Goal: Information Seeking & Learning: Learn about a topic

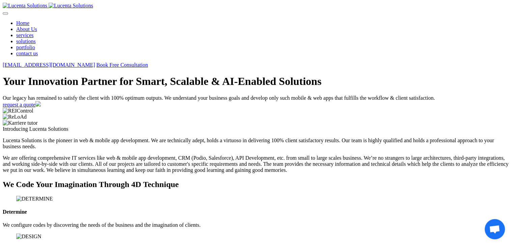
click at [158, 88] on h1 "Your Innovation Partner for Smart, Scalable & AI-Enabled Solutions" at bounding box center [257, 81] width 508 height 12
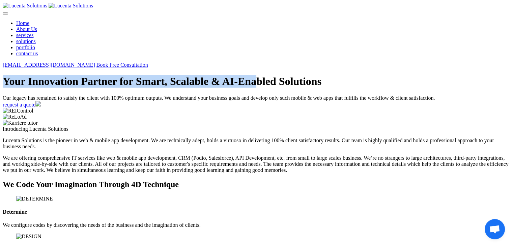
drag, startPoint x: 74, startPoint y: 78, endPoint x: 255, endPoint y: 105, distance: 183.9
click at [268, 88] on h1 "Your Innovation Partner for Smart, Scalable & AI-Enabled Solutions" at bounding box center [257, 81] width 508 height 12
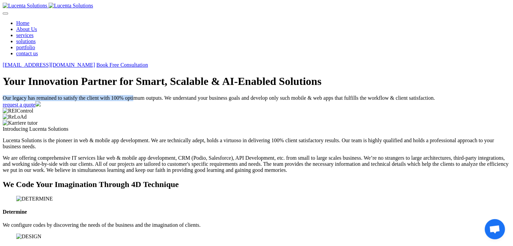
drag, startPoint x: 72, startPoint y: 133, endPoint x: 239, endPoint y: 134, distance: 167.3
click at [250, 101] on div "Our legacy has remained to satisfy the client with 100% optimum outputs. We und…" at bounding box center [257, 98] width 508 height 6
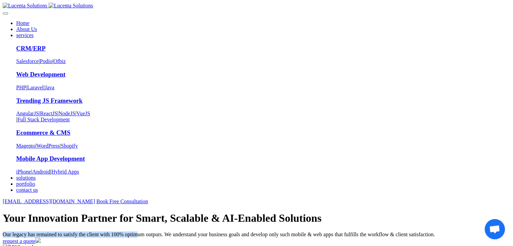
click at [259, 212] on div "Your Innovation Partner for Smart, Scalable & AI-Enabled Solutions Our legacy h…" at bounding box center [257, 228] width 508 height 32
click at [240, 212] on div "Your Innovation Partner for Smart, Scalable & AI-Enabled Solutions Our legacy h…" at bounding box center [257, 228] width 508 height 32
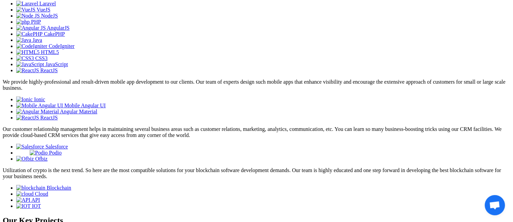
scroll to position [861, 0]
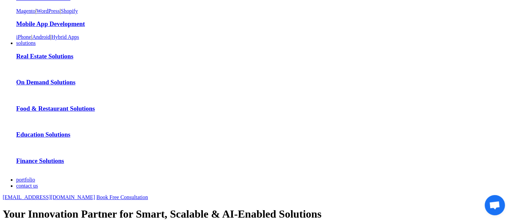
scroll to position [0, 0]
